Goal: Task Accomplishment & Management: Complete application form

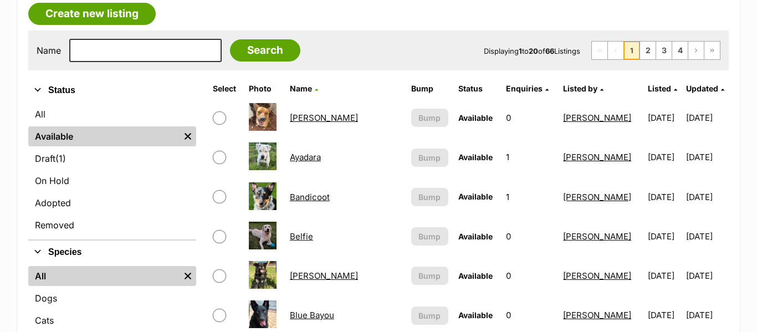
scroll to position [199, 0]
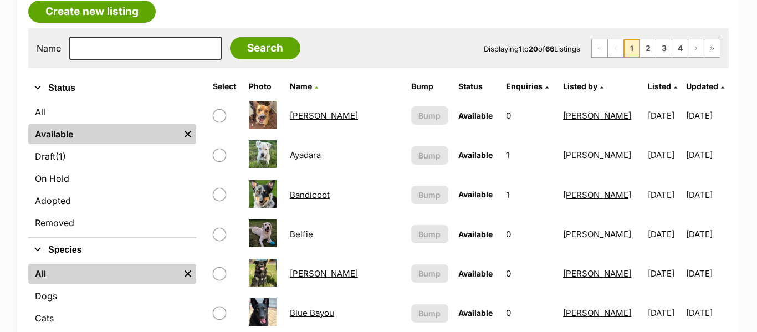
click at [309, 237] on link "Belfie" at bounding box center [301, 234] width 23 height 11
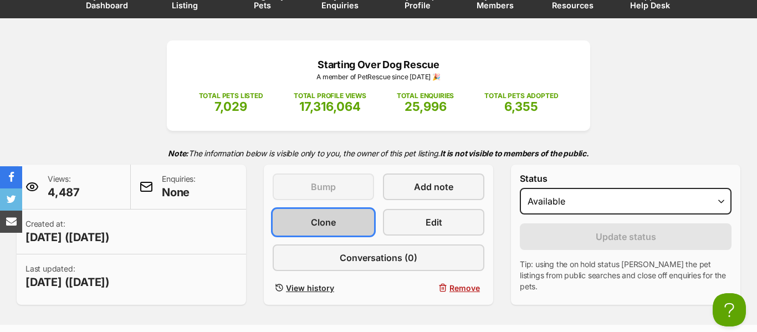
click at [322, 222] on span "Clone" at bounding box center [323, 221] width 25 height 13
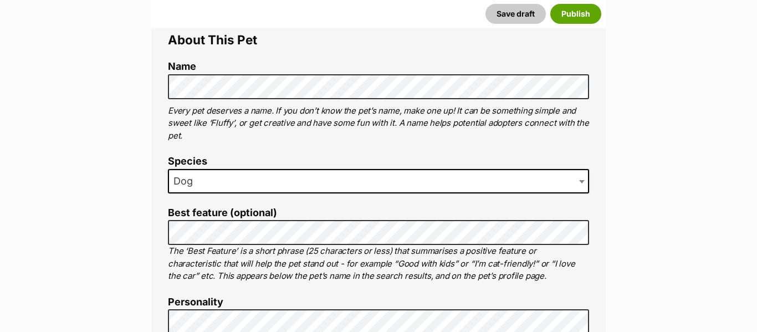
scroll to position [431, 0]
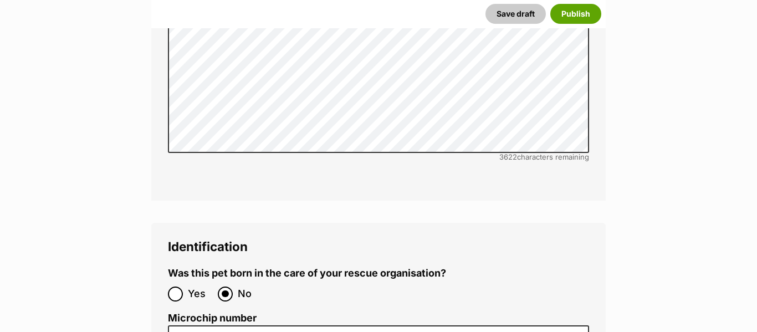
scroll to position [3728, 0]
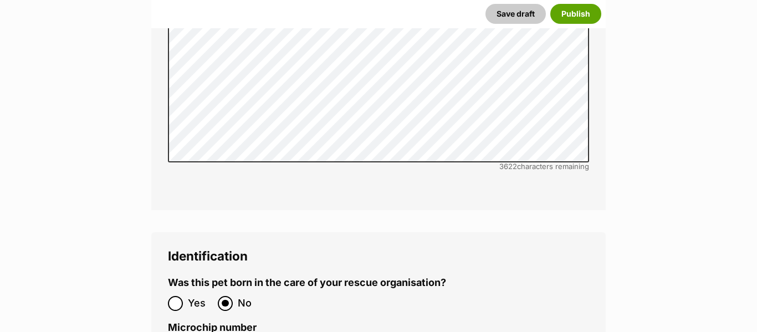
paste input "953010007933032"
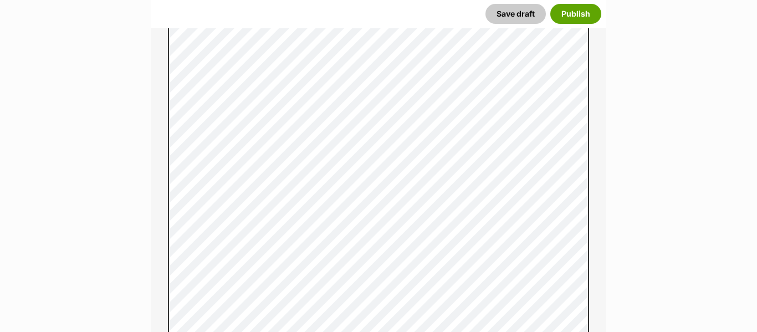
scroll to position [822, 0]
type input "953010007933032"
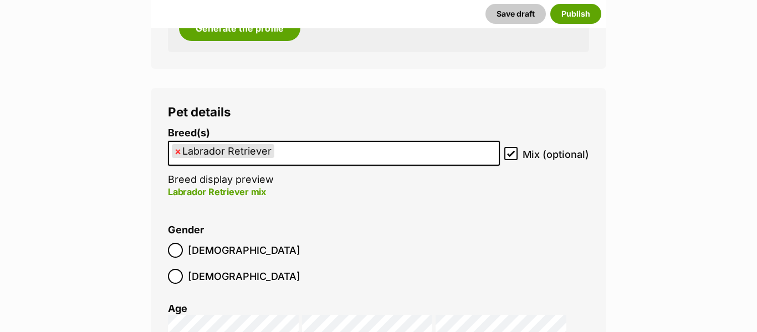
scroll to position [1643, 0]
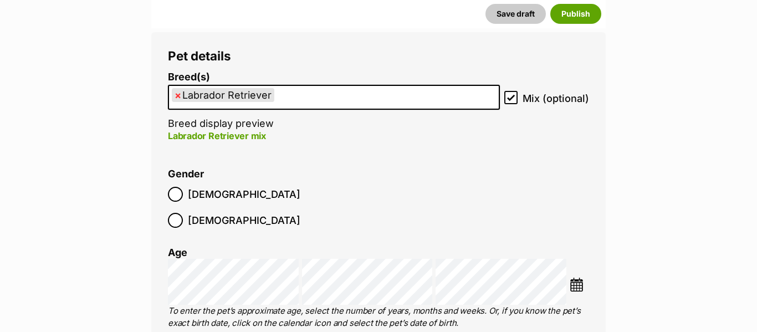
click at [178, 97] on span "×" at bounding box center [178, 95] width 7 height 14
select select
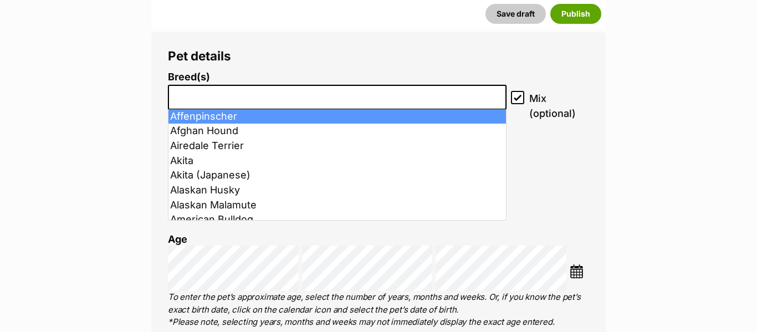
click at [190, 96] on input "search" at bounding box center [337, 95] width 331 height 12
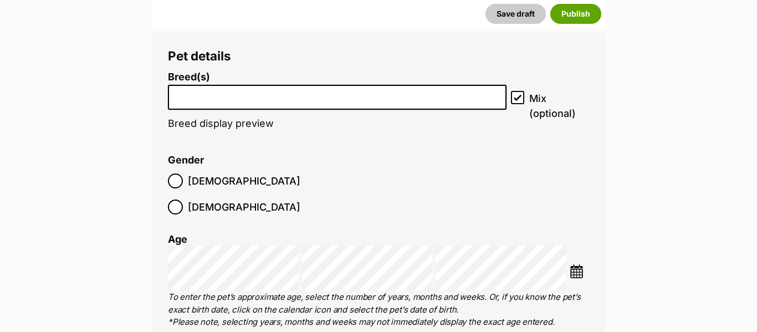
click at [190, 96] on input "search" at bounding box center [337, 95] width 331 height 12
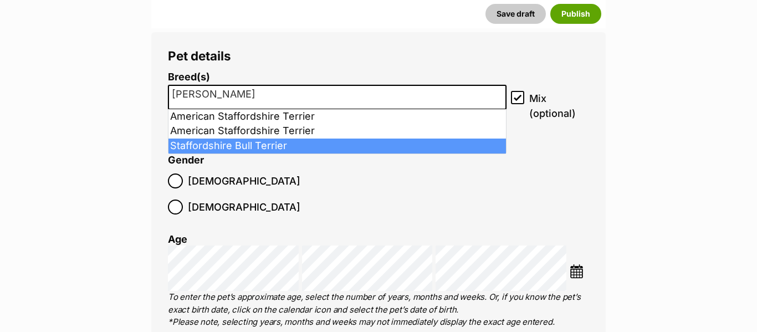
type input "stafford"
select select "198"
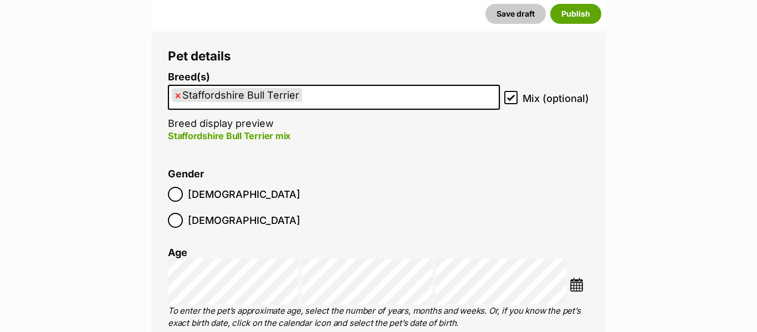
click at [579, 278] on img at bounding box center [576, 285] width 14 height 14
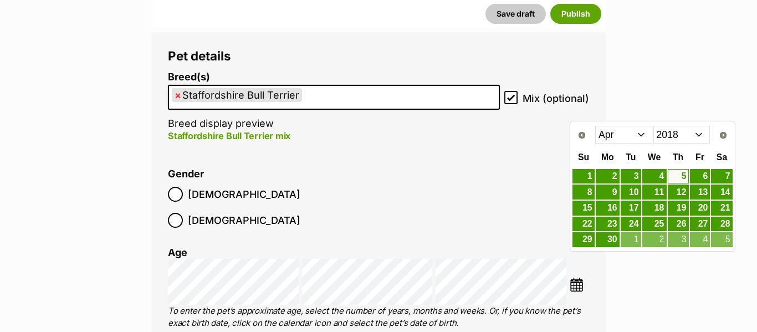
click at [675, 141] on select "2008 2009 2010 2011 2012 2013 2014 2015 2016 2017 2018 2019 2020 2021 2022 2023…" at bounding box center [681, 135] width 57 height 18
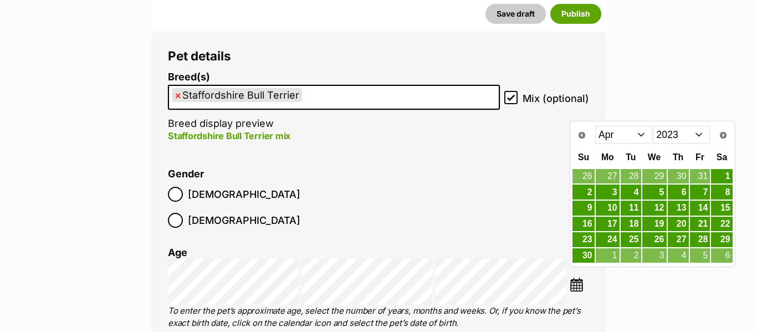
click at [645, 136] on select "Jan Feb Mar Apr May Jun Jul Aug Sep Oct Nov Dec" at bounding box center [623, 135] width 57 height 18
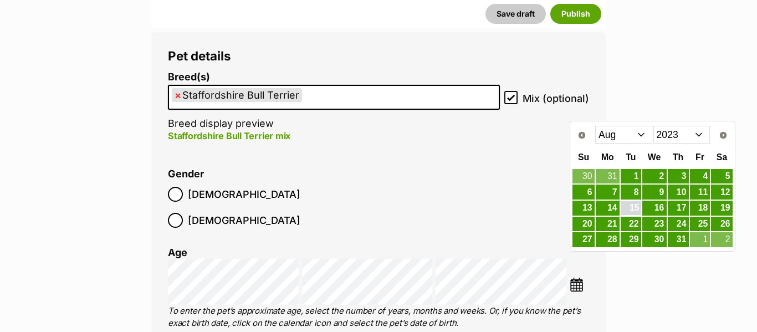
click at [637, 208] on link "15" at bounding box center [630, 208] width 20 height 14
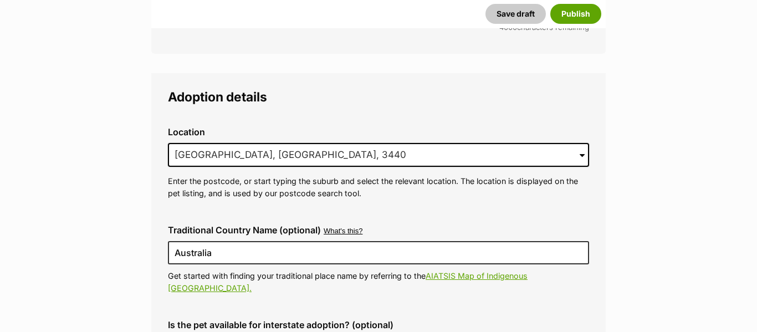
scroll to position [2860, 0]
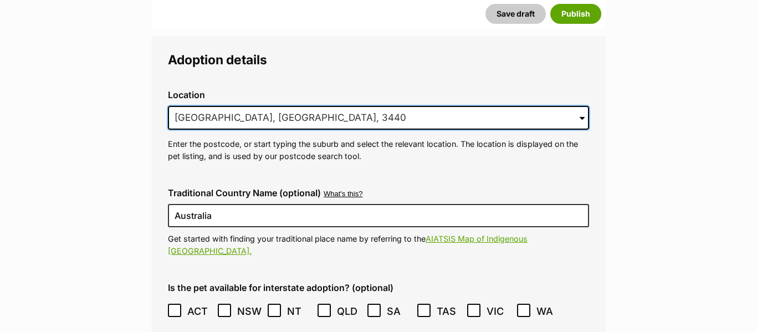
click at [304, 106] on input "Macedon, VIC, 3440" at bounding box center [378, 118] width 421 height 24
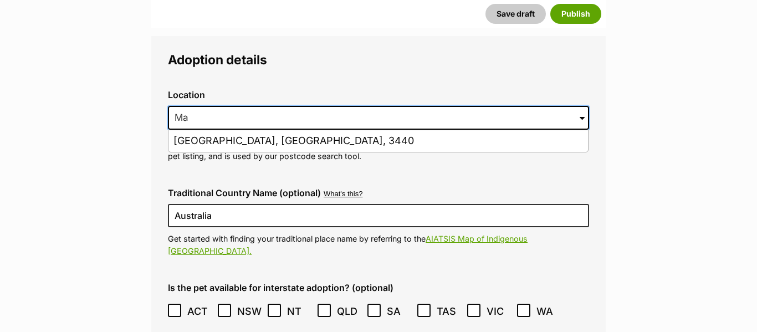
type input "M"
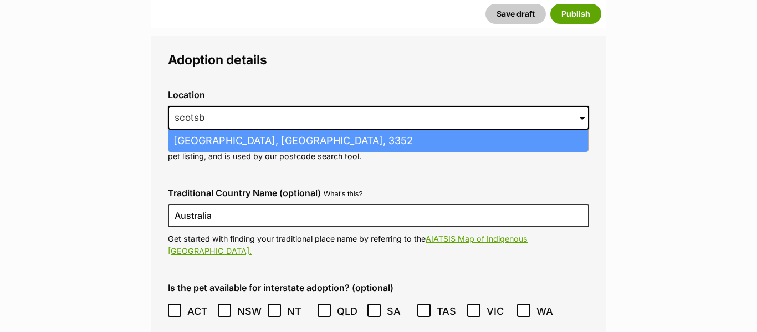
click at [254, 130] on li "Scotsburn, Victoria, 3352" at bounding box center [377, 141] width 419 height 22
type input "Scotsburn, Victoria, 3352"
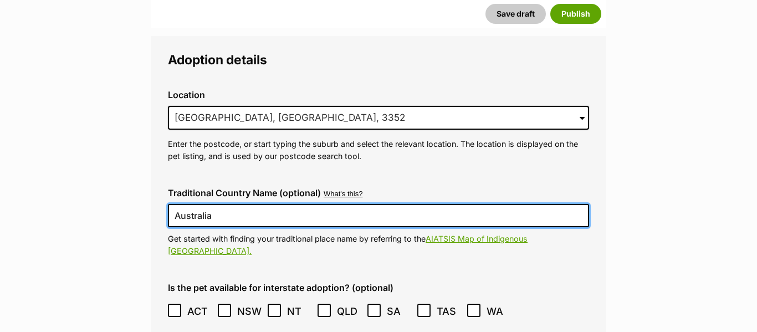
drag, startPoint x: 228, startPoint y: 184, endPoint x: 148, endPoint y: 186, distance: 79.8
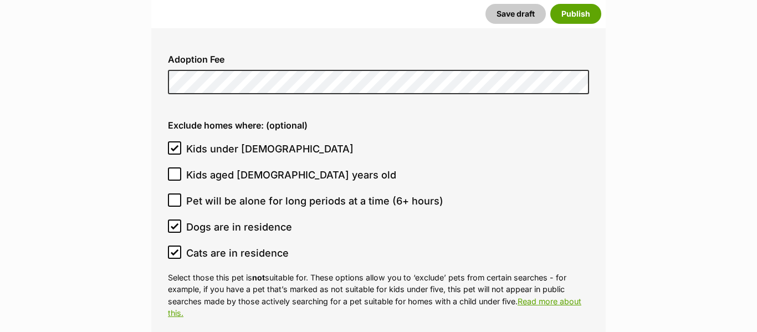
scroll to position [3183, 0]
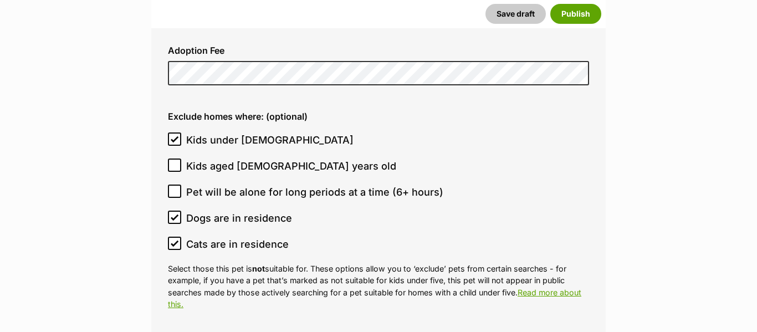
click at [176, 213] on icon at bounding box center [175, 217] width 8 height 8
click at [176, 211] on input "Dogs are in residence" at bounding box center [174, 217] width 13 height 13
checkbox input "false"
click at [173, 241] on icon at bounding box center [174, 243] width 7 height 5
click at [173, 237] on input "Cats are in residence" at bounding box center [174, 243] width 13 height 13
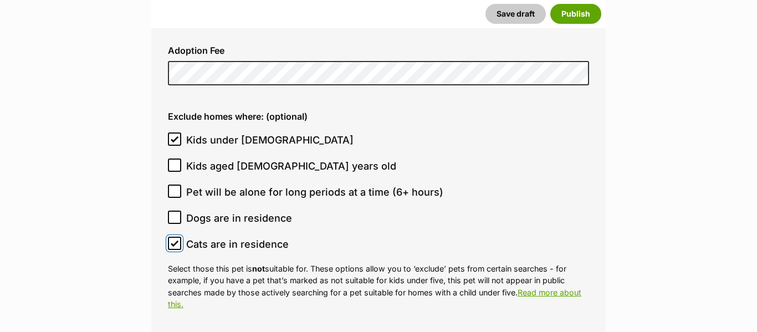
checkbox input "false"
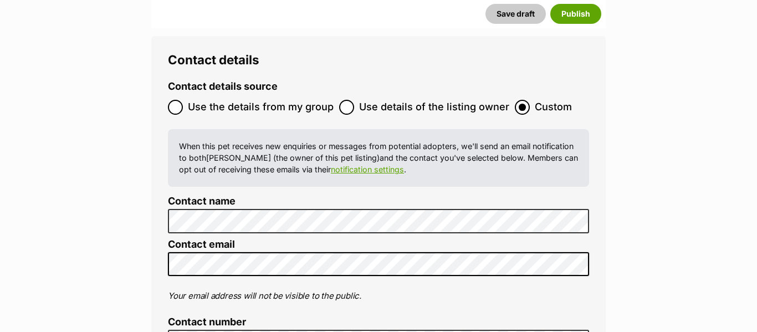
scroll to position [4441, 0]
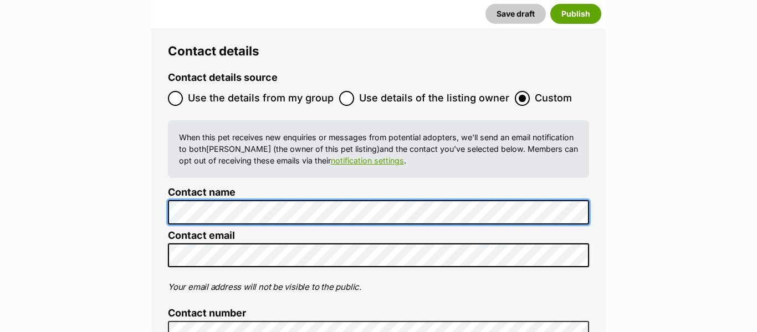
click at [156, 149] on div "Contact details Contact details source Use the details from my group Use detail…" at bounding box center [378, 252] width 454 height 450
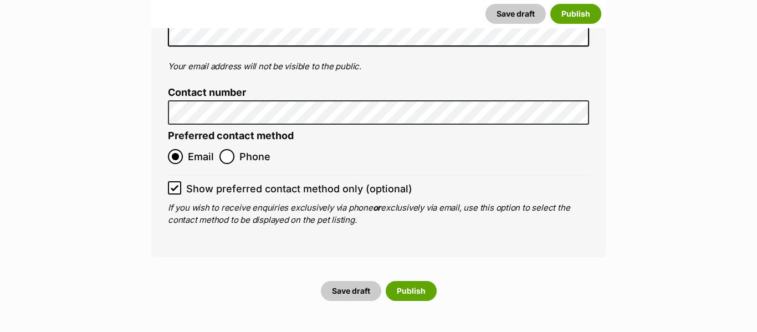
scroll to position [4708, 0]
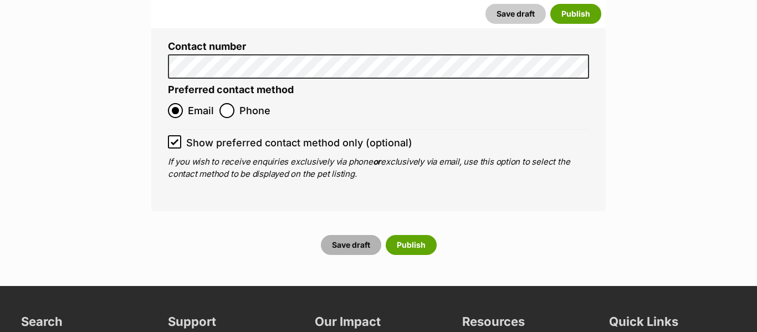
click at [352, 235] on button "Save draft" at bounding box center [351, 245] width 60 height 20
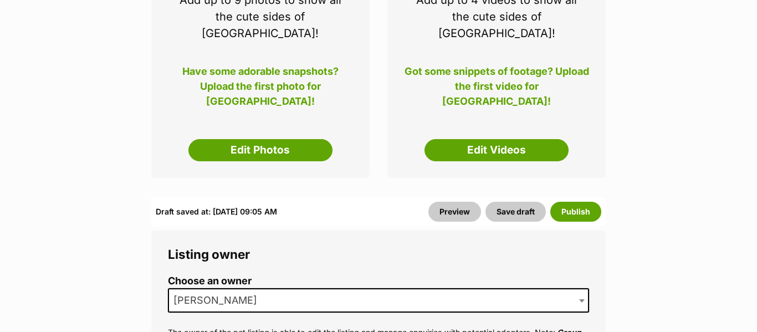
scroll to position [270, 0]
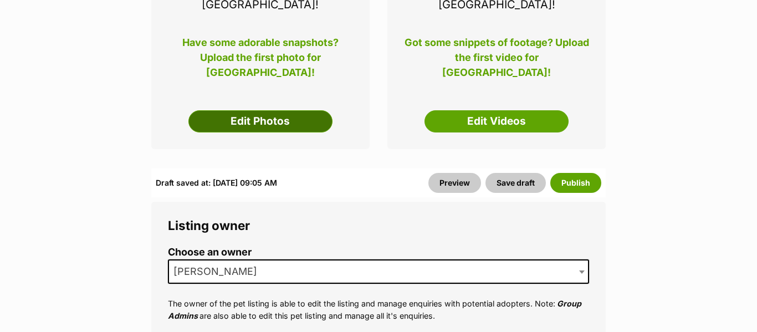
click at [311, 114] on link "Edit Photos" at bounding box center [260, 121] width 144 height 22
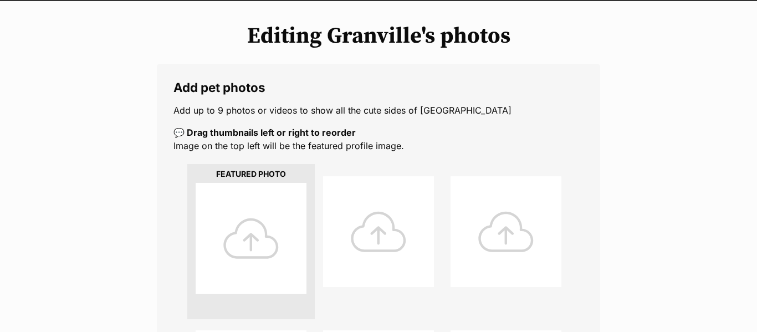
scroll to position [130, 0]
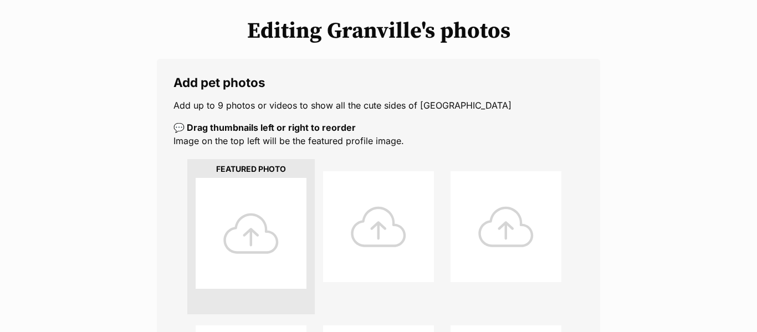
click at [238, 231] on div at bounding box center [251, 233] width 111 height 111
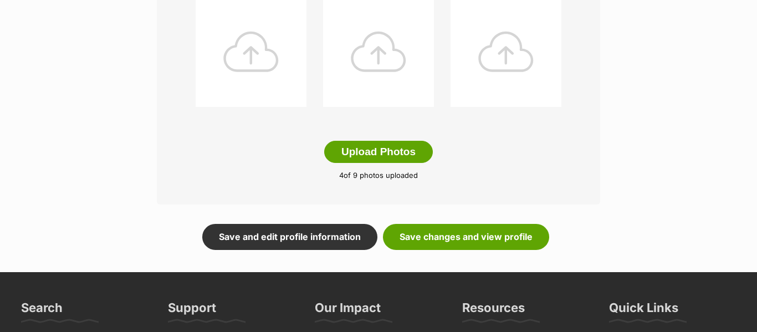
scroll to position [612, 0]
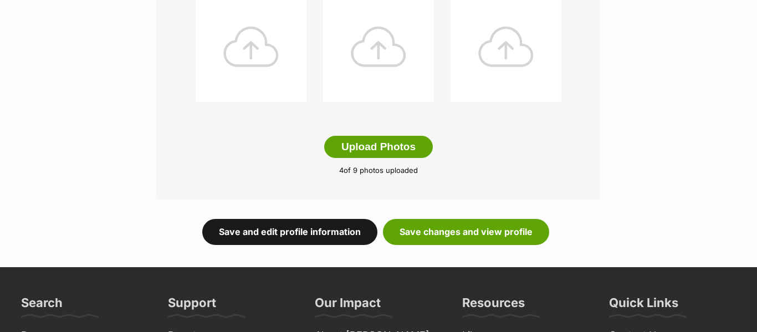
click at [288, 227] on link "Save and edit profile information" at bounding box center [289, 231] width 175 height 25
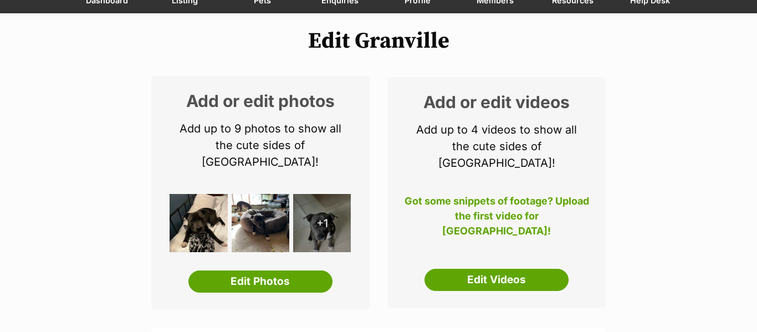
scroll to position [228, 0]
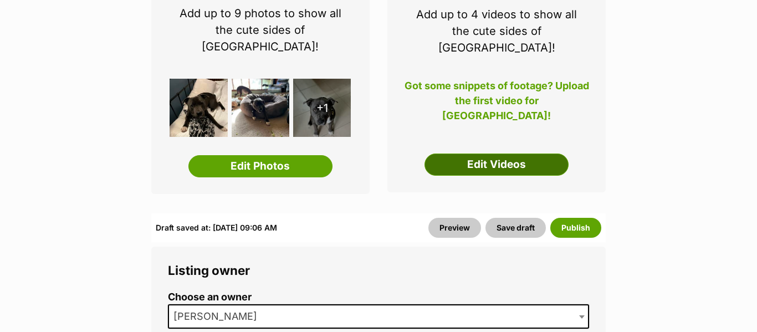
click at [506, 153] on link "Edit Videos" at bounding box center [496, 164] width 144 height 22
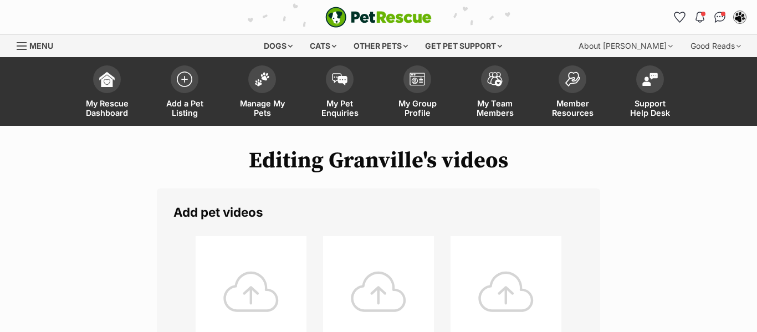
click at [258, 310] on div at bounding box center [251, 291] width 111 height 111
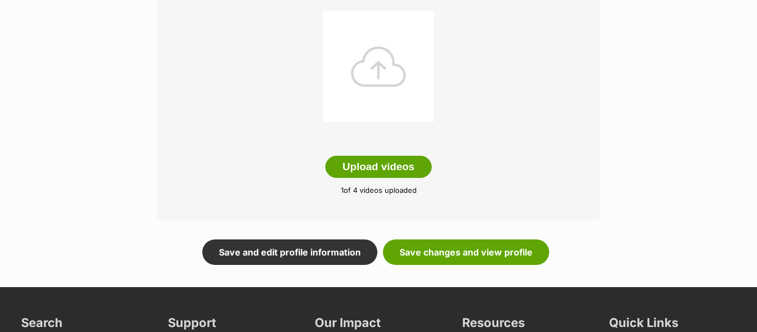
scroll to position [407, 0]
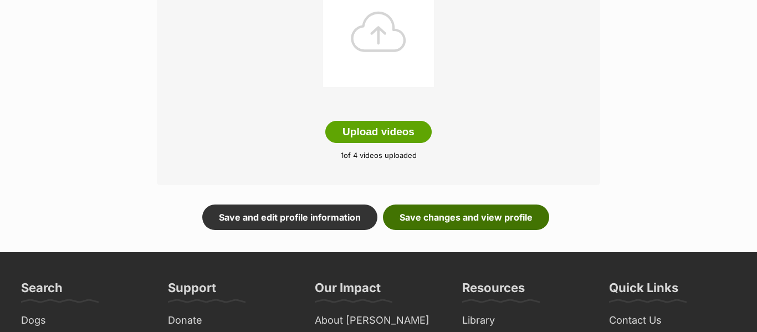
click at [475, 218] on link "Save changes and view profile" at bounding box center [466, 216] width 166 height 25
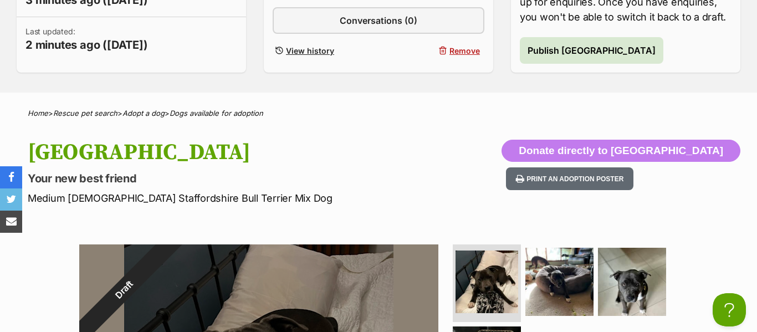
scroll to position [336, 0]
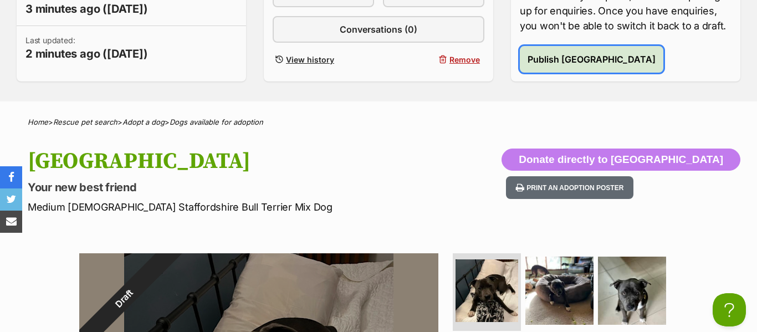
click at [555, 68] on button "Publish Granville" at bounding box center [591, 59] width 143 height 27
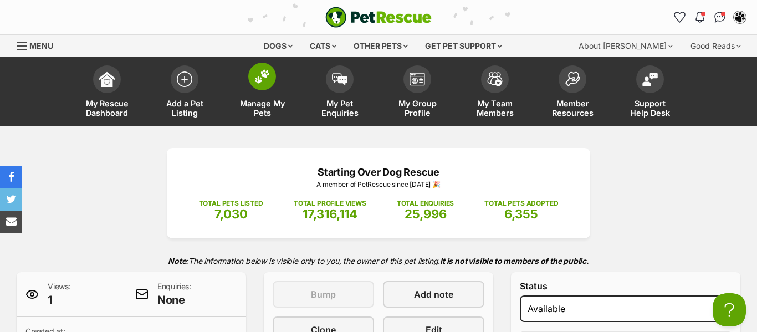
click at [281, 84] on link "Manage My Pets" at bounding box center [262, 93] width 78 height 66
click at [267, 86] on span at bounding box center [262, 77] width 28 height 28
